Goal: Navigation & Orientation: Find specific page/section

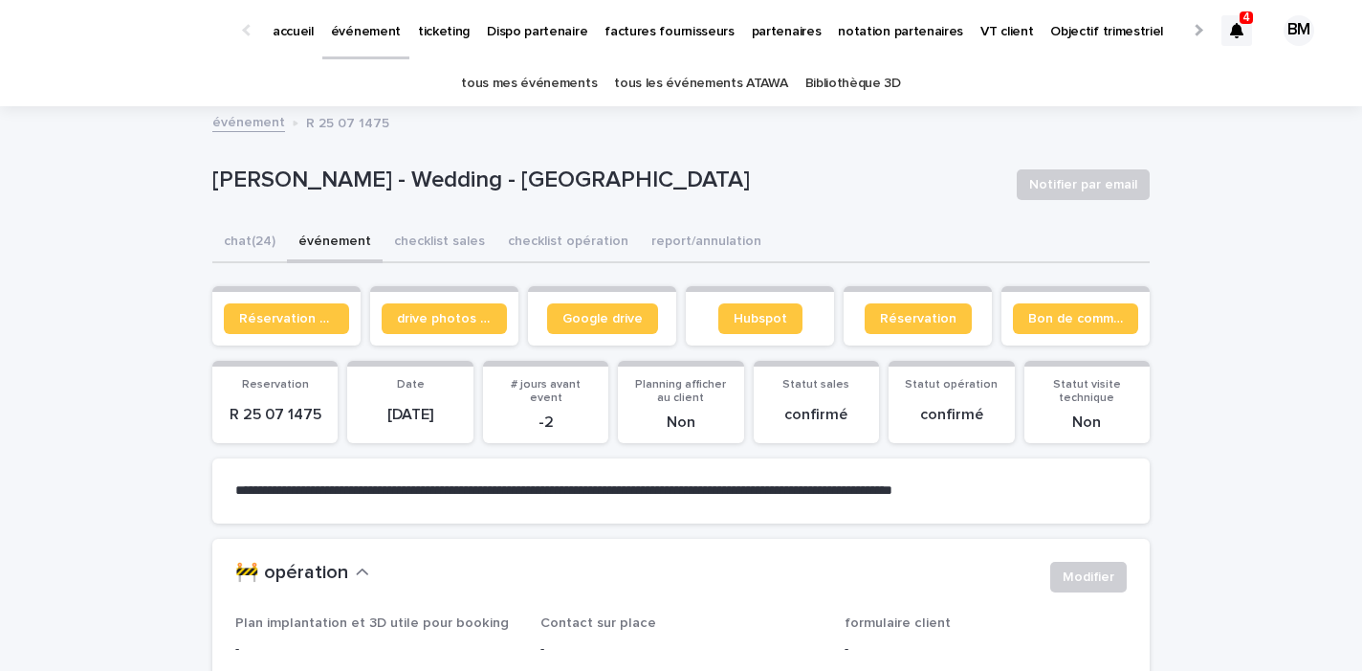
click at [580, 85] on link "tous mes événements" at bounding box center [529, 83] width 136 height 45
click at [340, 238] on button "événement" at bounding box center [335, 243] width 96 height 40
click at [695, 77] on link "tous les événements ATAWA" at bounding box center [700, 83] width 173 height 45
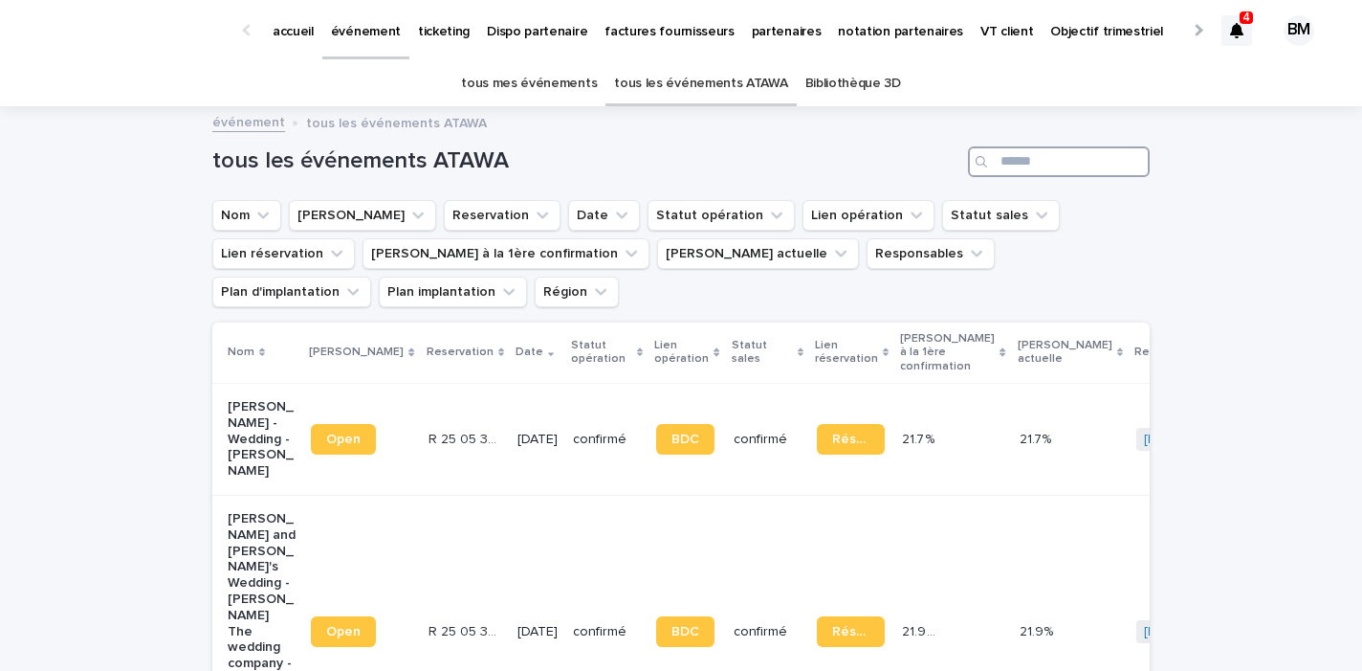
click at [1011, 157] on input "Search" at bounding box center [1059, 161] width 182 height 31
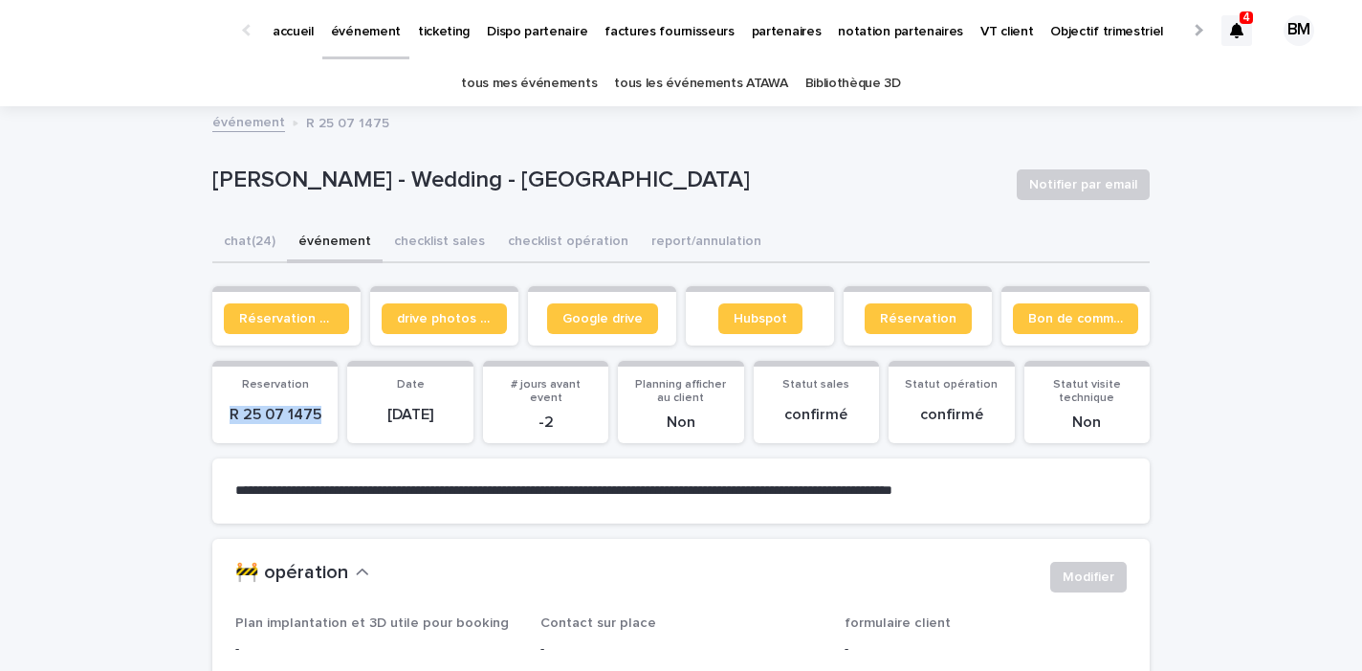
drag, startPoint x: 318, startPoint y: 414, endPoint x: 231, endPoint y: 421, distance: 87.3
click at [231, 421] on p "R 25 07 1475" at bounding box center [275, 415] width 102 height 18
copy p "R 25 07 1475"
click at [323, 321] on span "Réservation client" at bounding box center [286, 318] width 95 height 13
